Goal: Communication & Community: Answer question/provide support

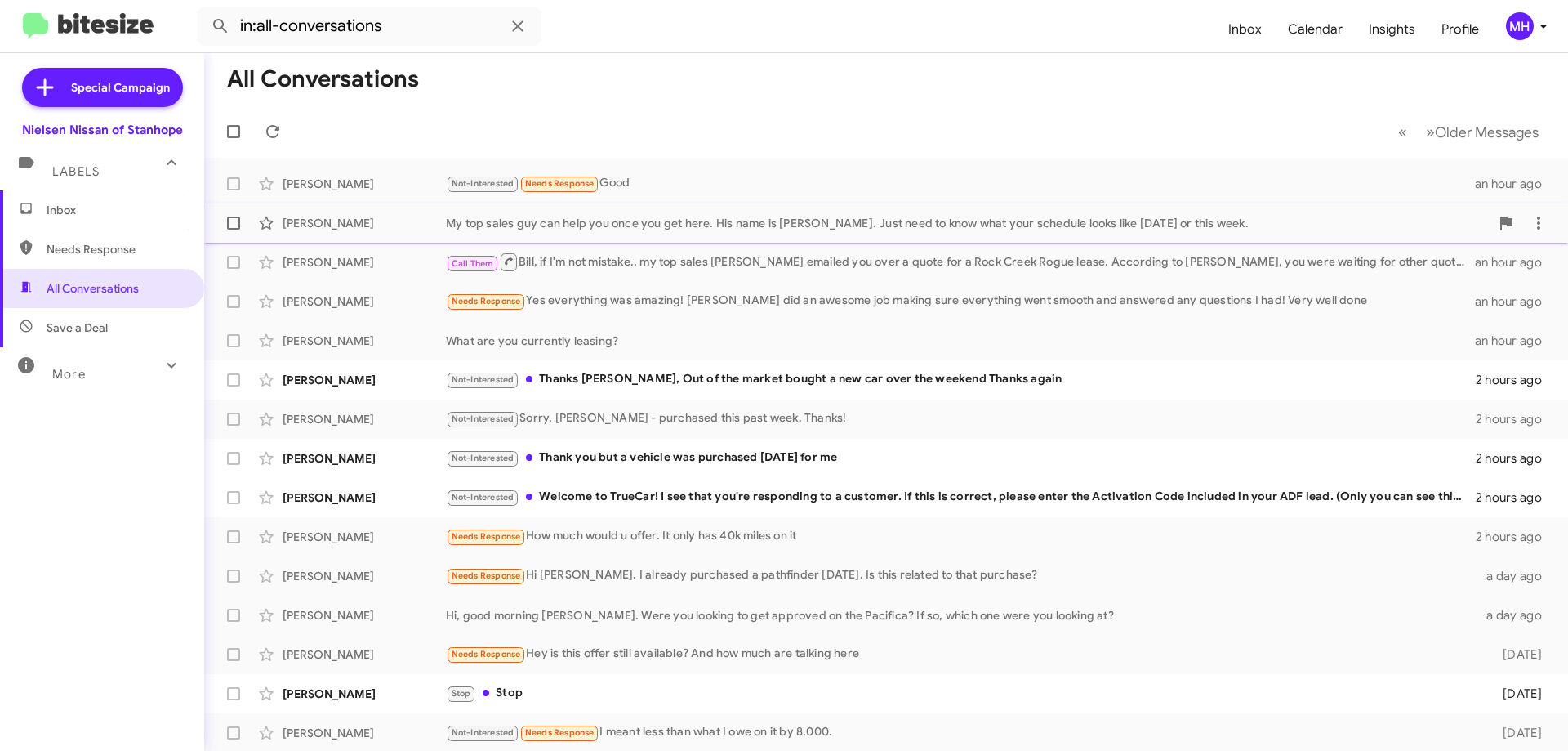
click at [524, 219] on div "My top sales guy can help you once you get here. His name is [PERSON_NAME]. Jus…" at bounding box center [967, 223] width 1043 height 16
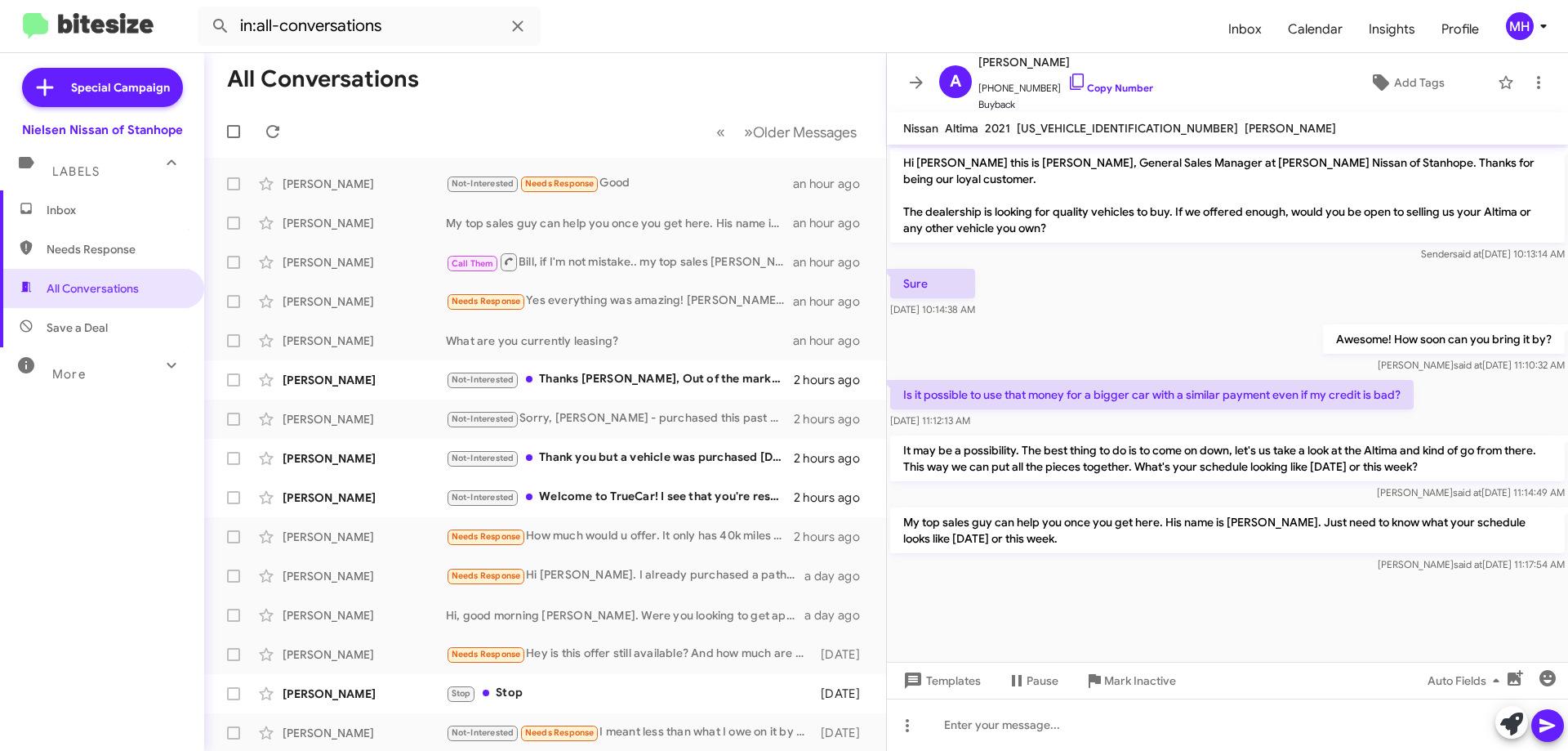
drag, startPoint x: 967, startPoint y: 365, endPoint x: 968, endPoint y: 373, distance: 8.1
click at [968, 373] on div "Awesome! How soon can you bring it by? [PERSON_NAME] said at [DATE] 11:10:32 AM" at bounding box center [1227, 348] width 681 height 56
click at [101, 207] on span "Inbox" at bounding box center [115, 210] width 138 height 16
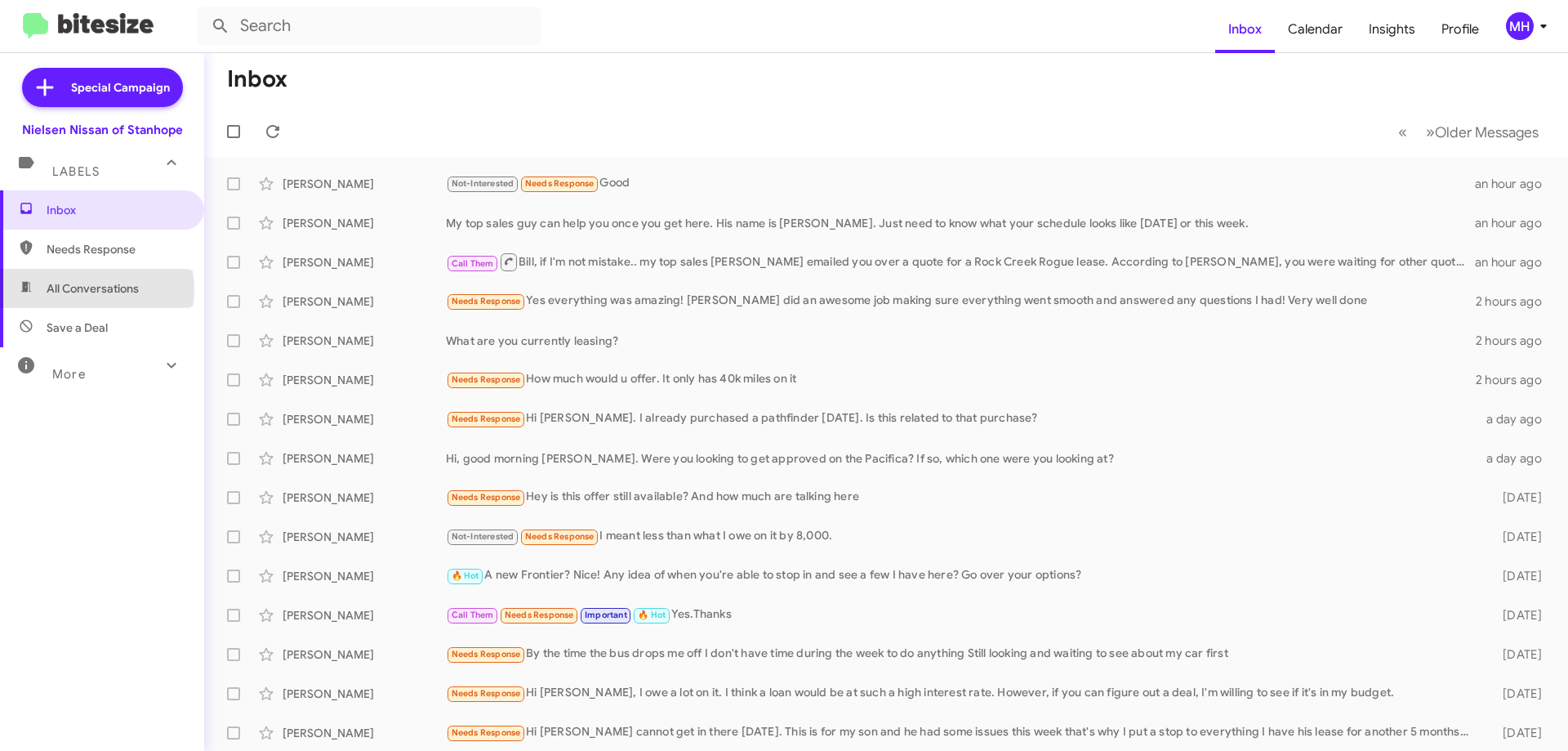
click at [90, 289] on span "All Conversations" at bounding box center [92, 288] width 92 height 16
type input "in:all-conversations"
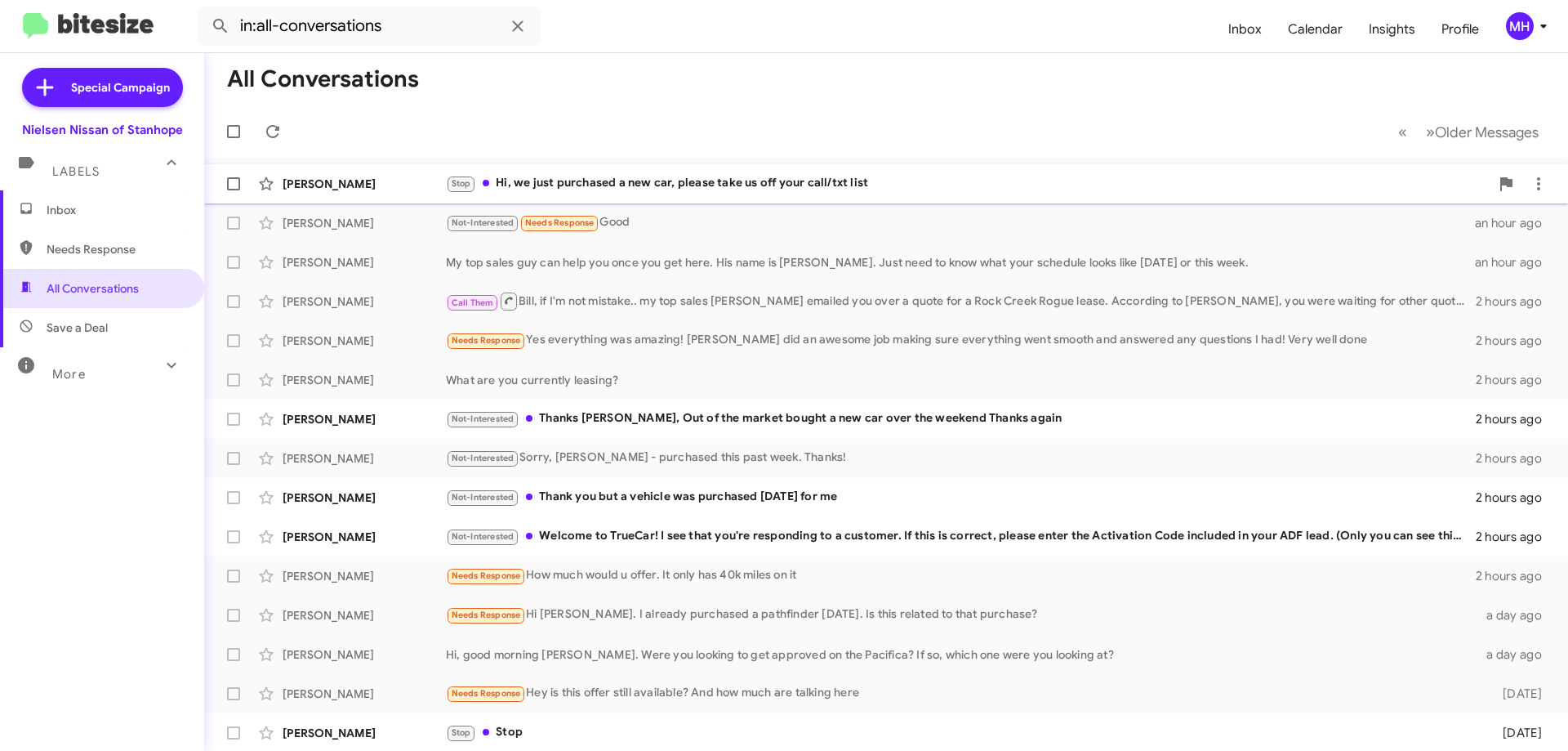
click at [558, 183] on div "Stop Hi, we just purchased a new car, please take us off your call/txt list" at bounding box center [967, 183] width 1043 height 19
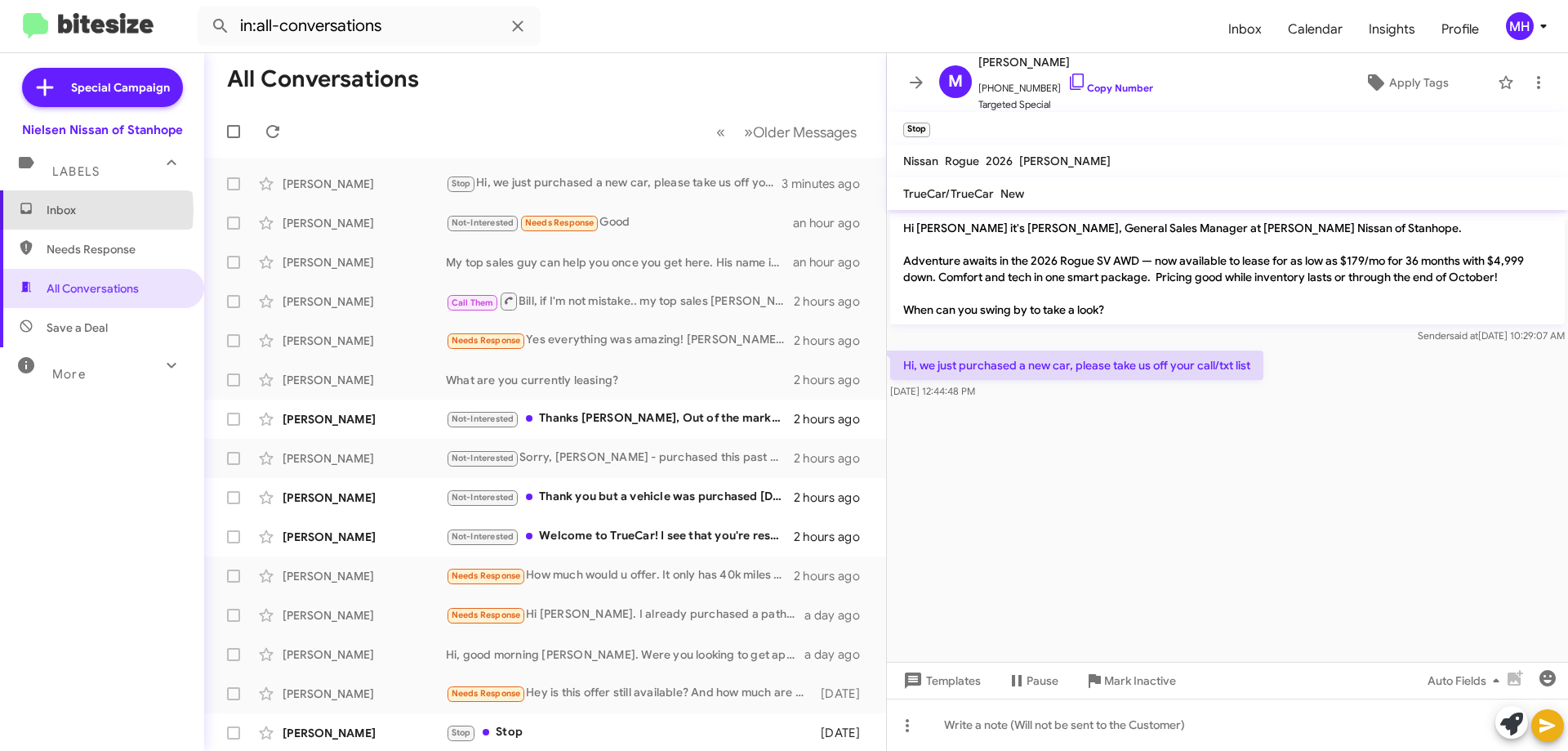
click at [57, 210] on span "Inbox" at bounding box center [115, 210] width 138 height 16
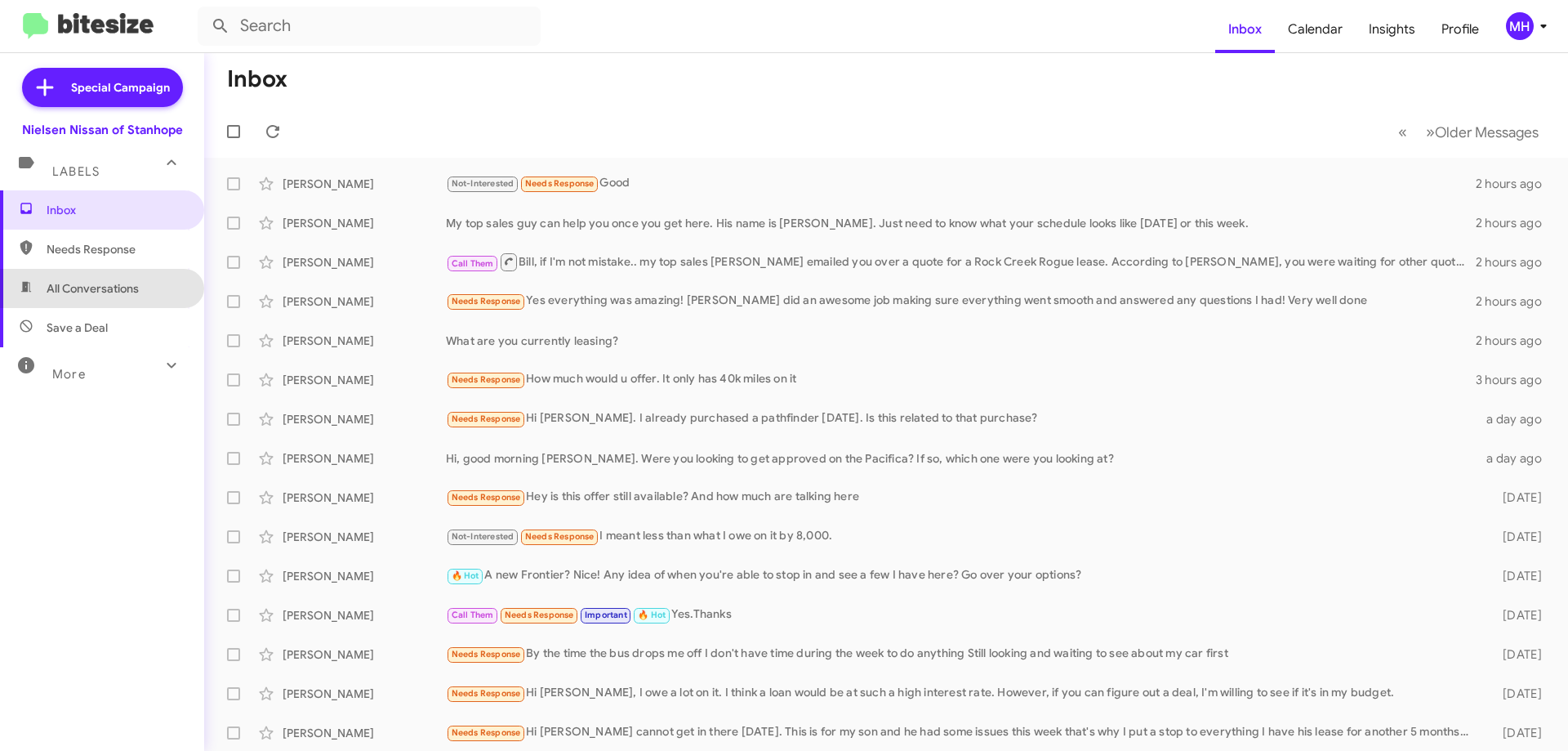
click at [128, 288] on span "All Conversations" at bounding box center [92, 288] width 92 height 16
type input "in:all-conversations"
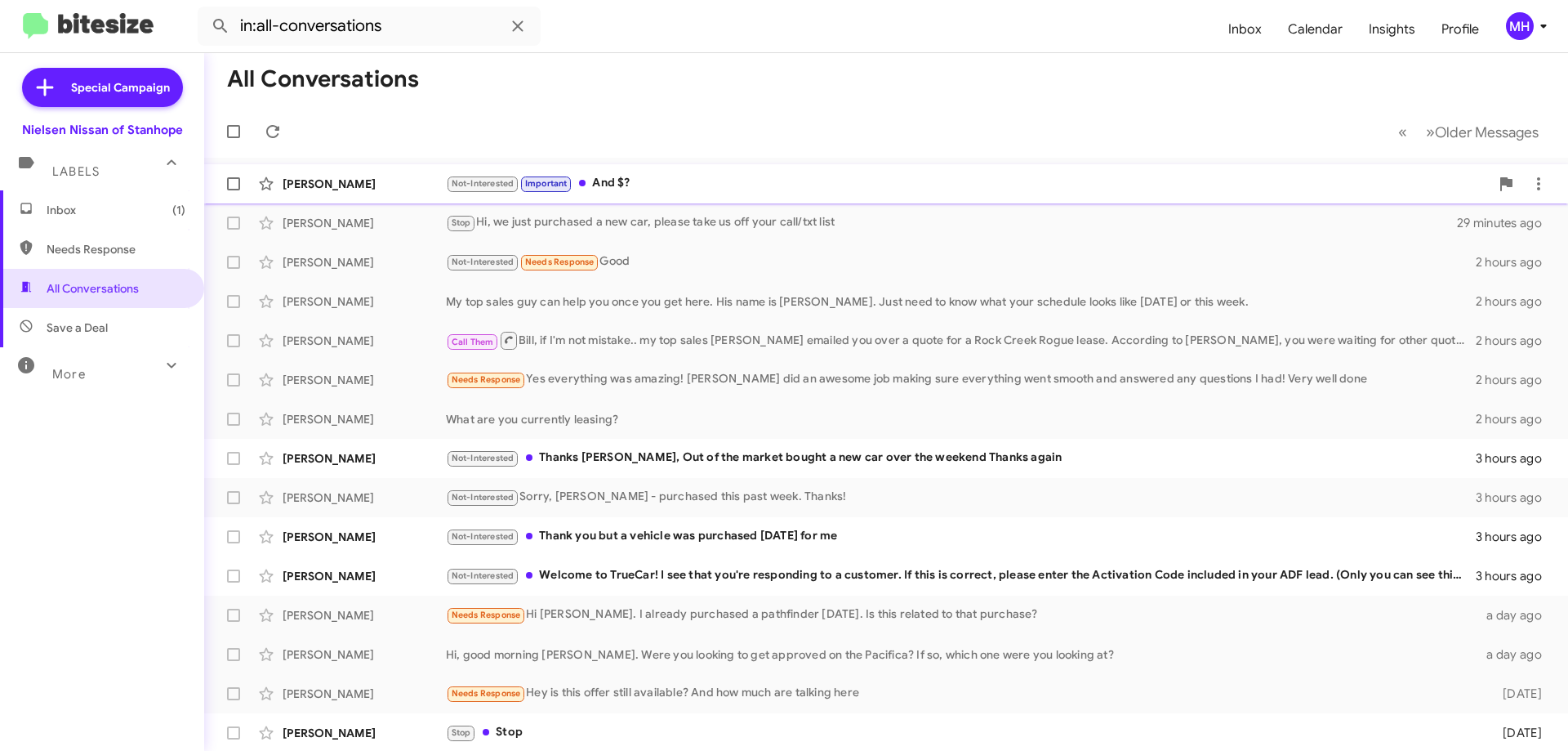
click at [698, 176] on div "Not-Interested Important And $?" at bounding box center [967, 183] width 1043 height 19
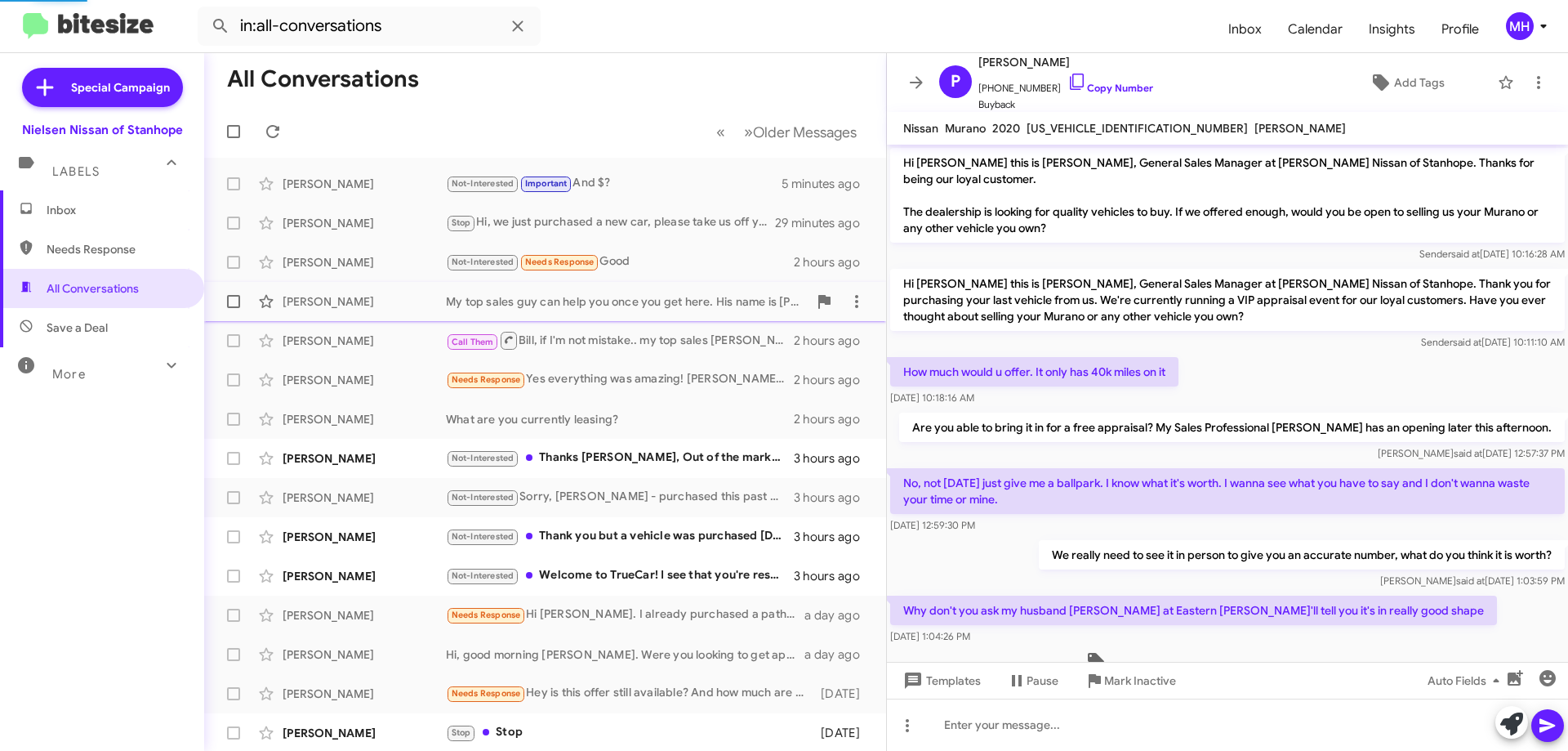
scroll to position [244, 0]
